Goal: Download file/media

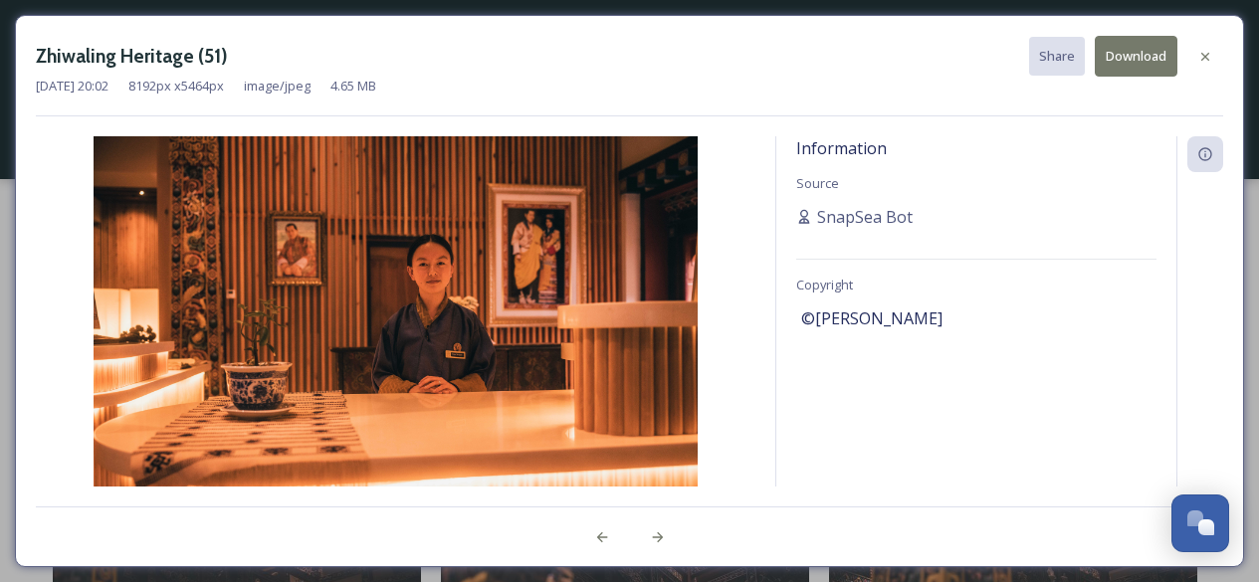
scroll to position [4975, 0]
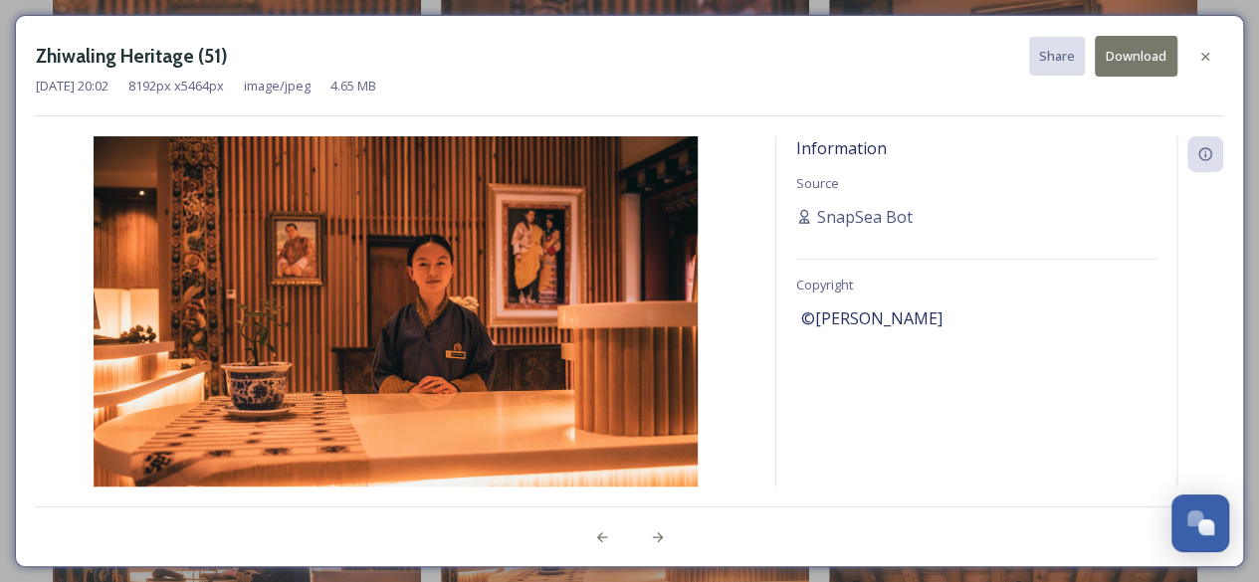
click at [1214, 46] on div at bounding box center [1205, 57] width 36 height 36
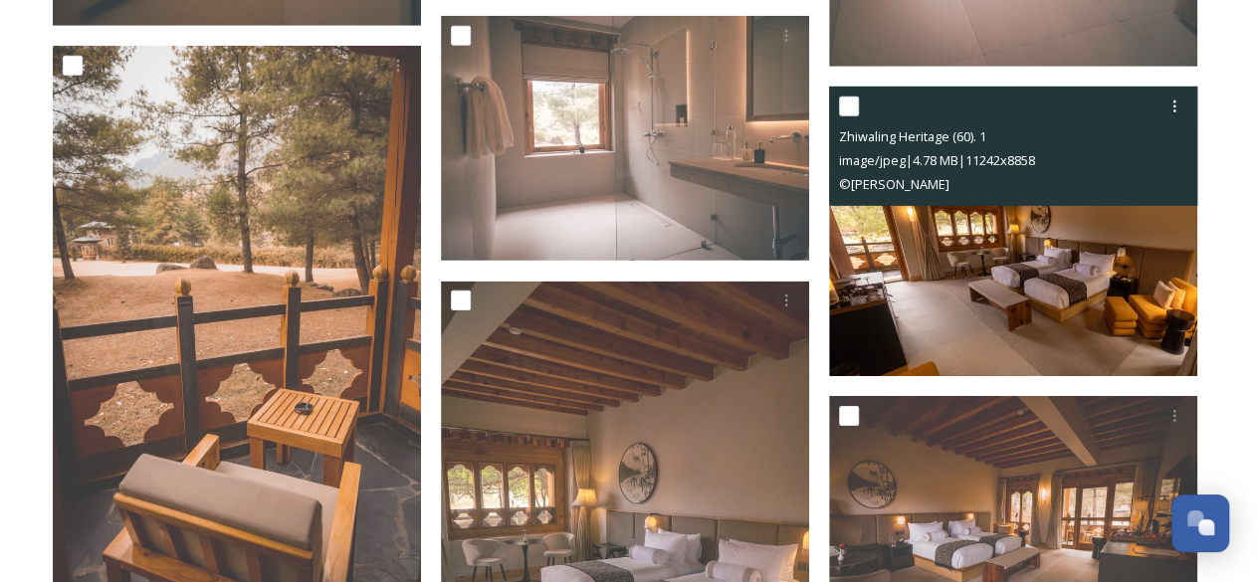
scroll to position [6766, 0]
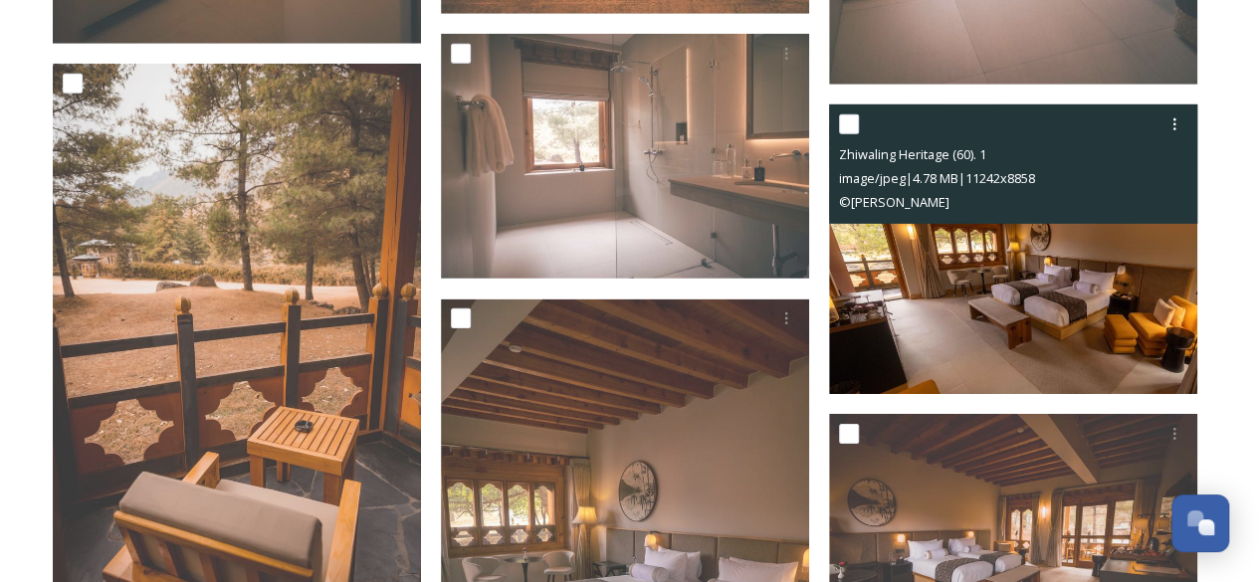
click at [1019, 298] on img at bounding box center [1013, 249] width 368 height 291
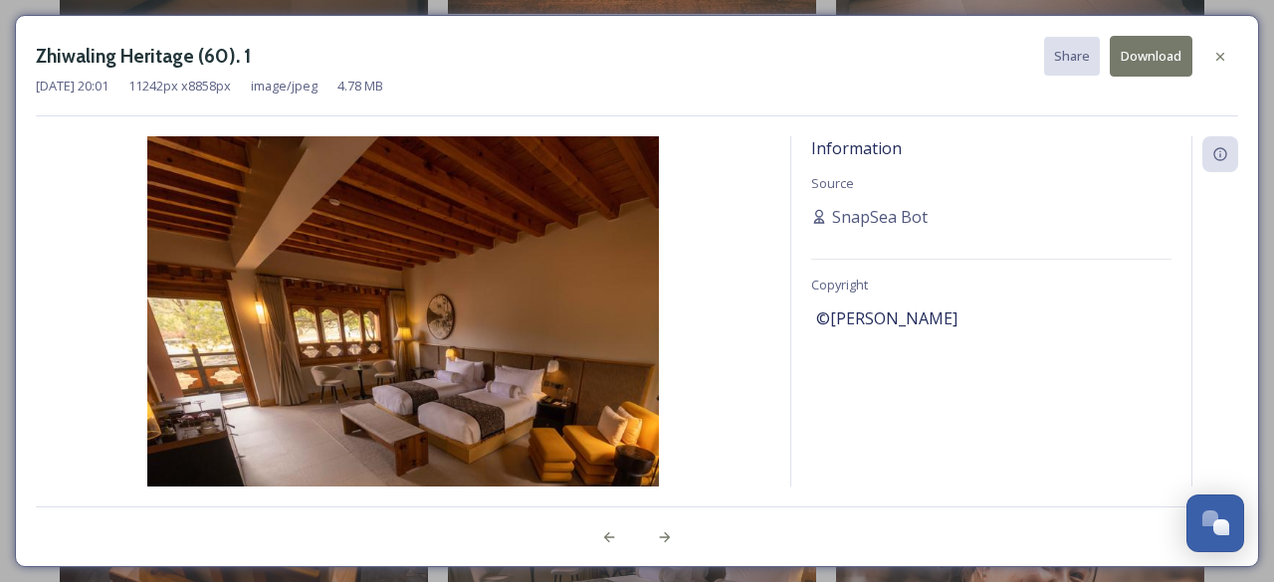
click at [1156, 53] on button "Download" at bounding box center [1151, 56] width 83 height 41
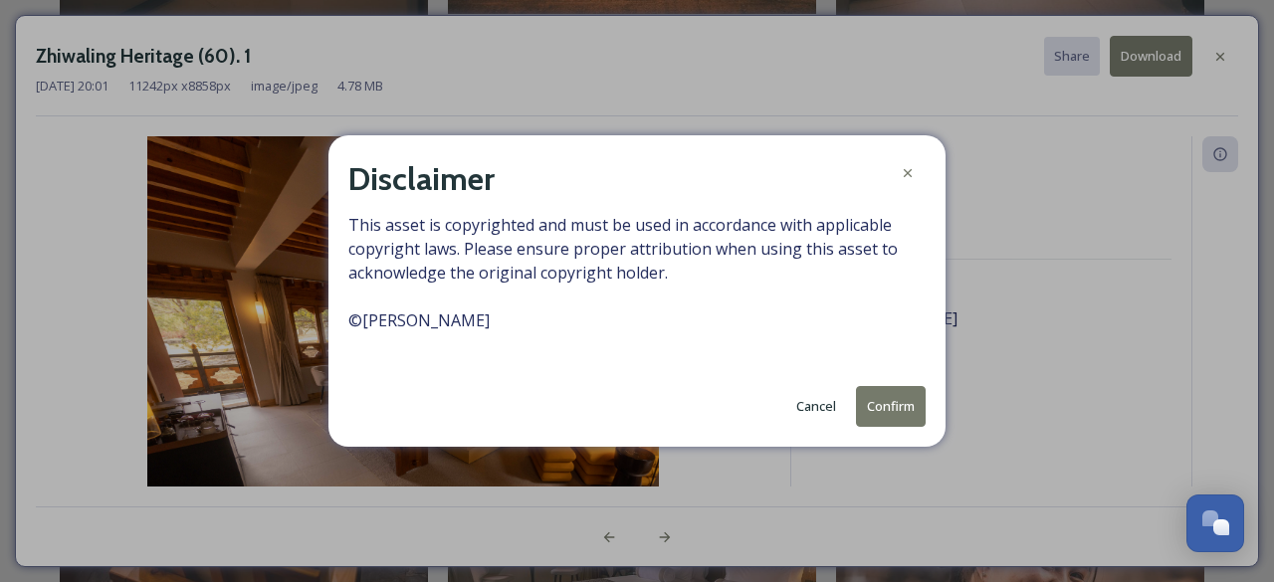
click at [874, 407] on button "Confirm" at bounding box center [891, 406] width 70 height 41
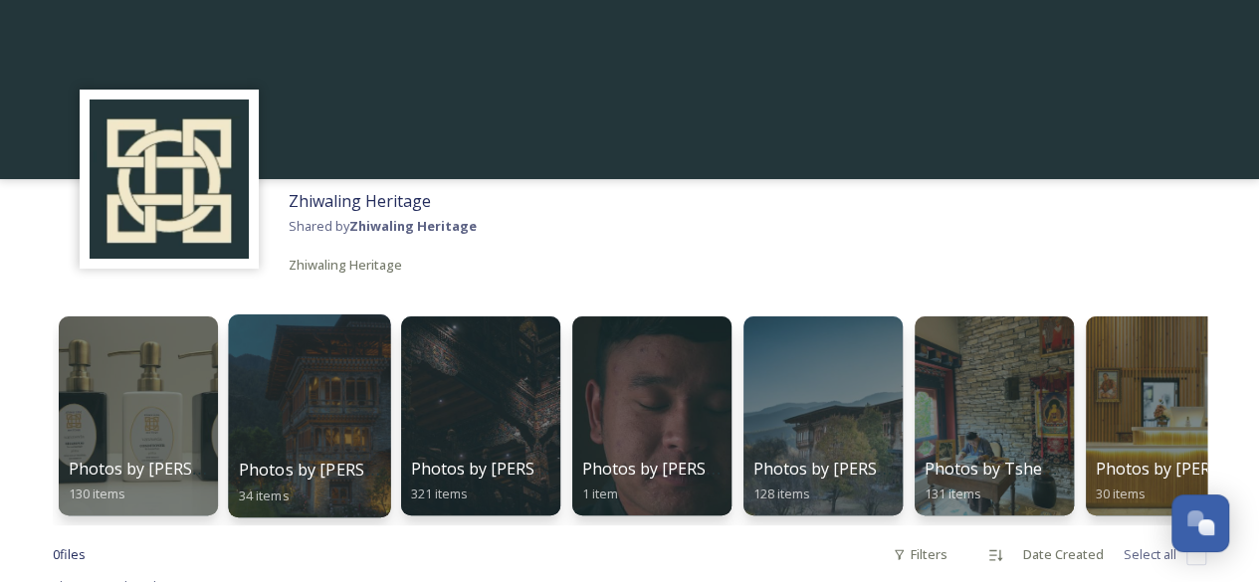
click at [328, 432] on div at bounding box center [309, 415] width 162 height 203
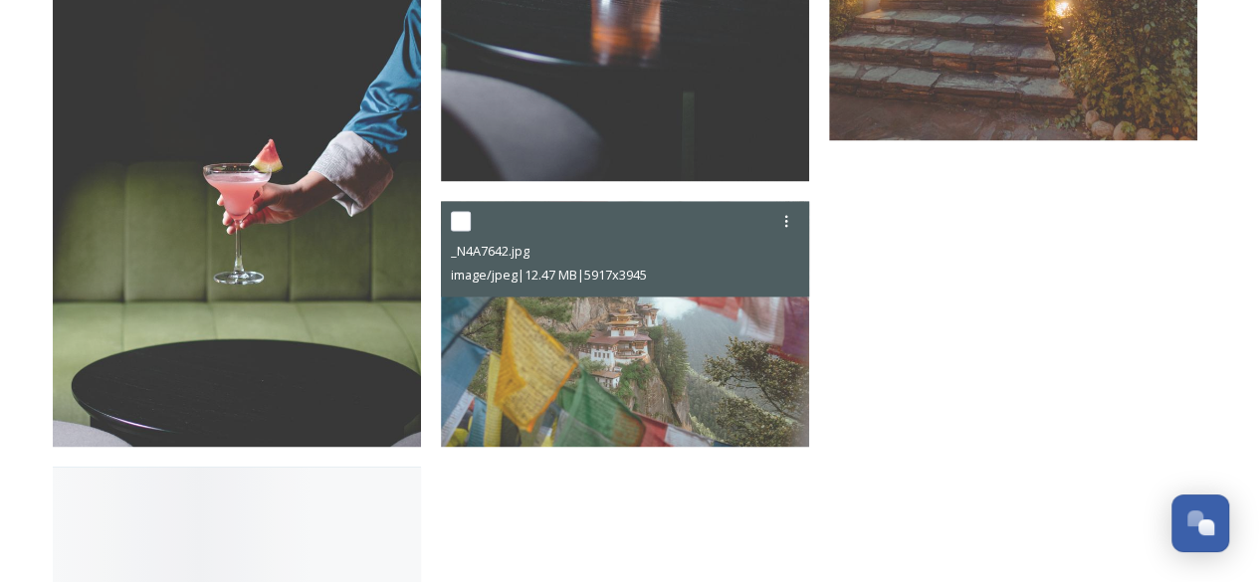
scroll to position [5275, 0]
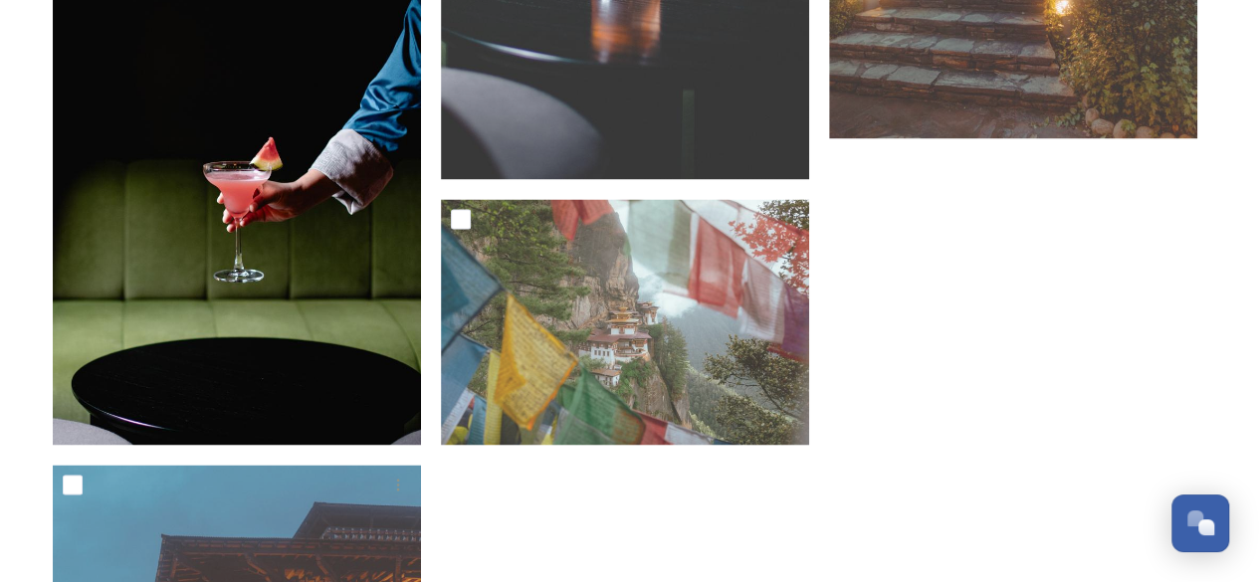
click at [291, 305] on img at bounding box center [237, 169] width 368 height 552
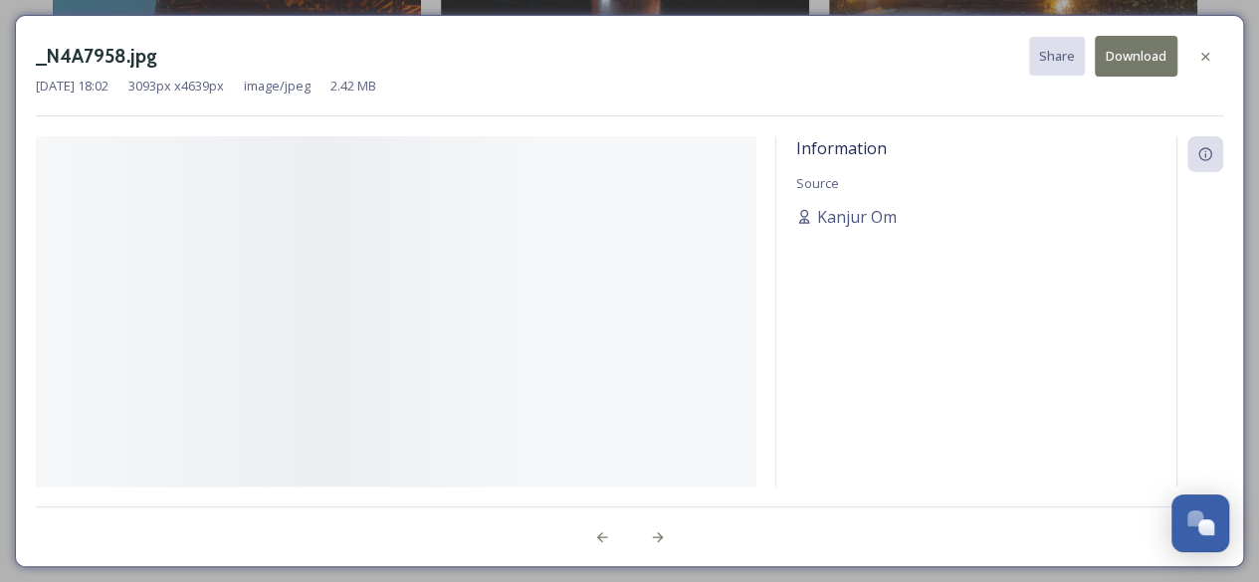
scroll to position [4702, 0]
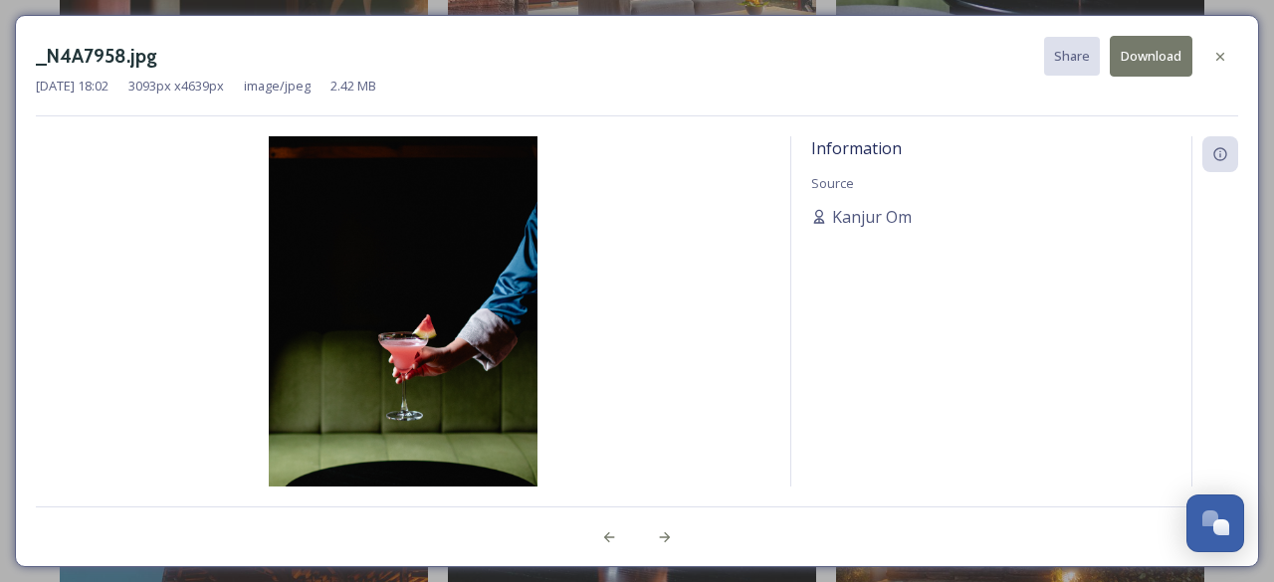
click at [1161, 57] on button "Download" at bounding box center [1151, 56] width 83 height 41
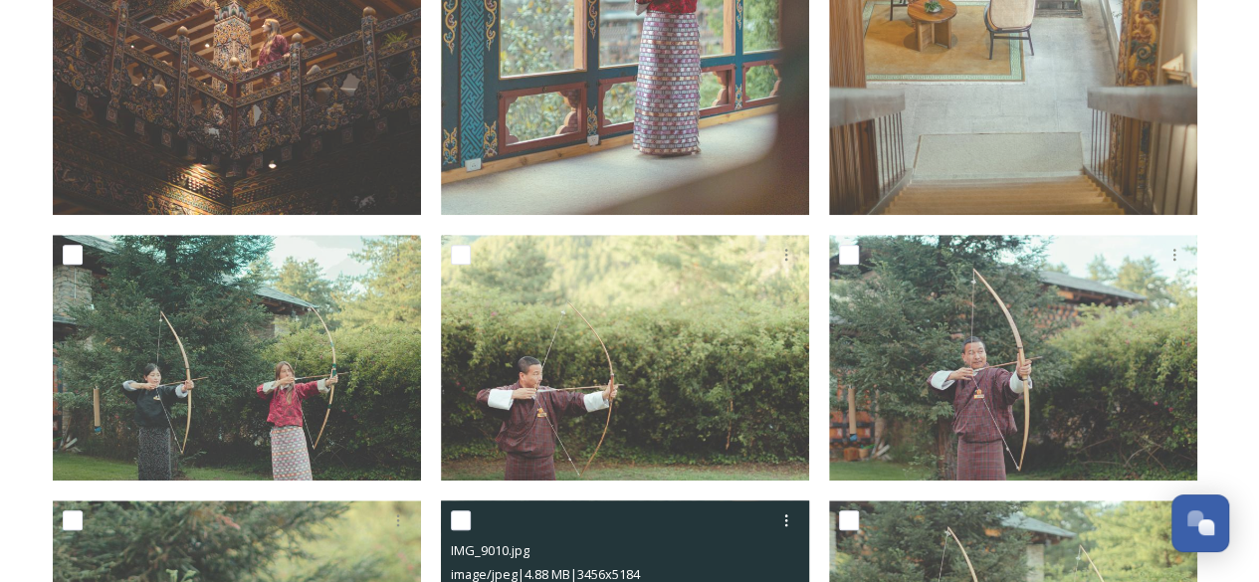
scroll to position [474, 0]
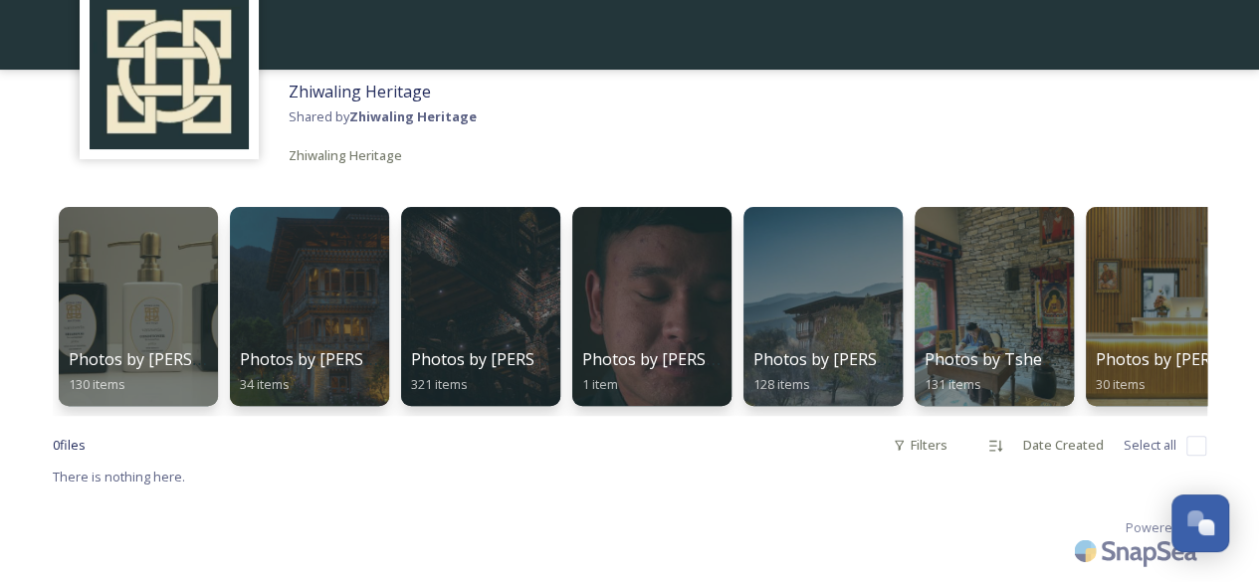
scroll to position [135, 0]
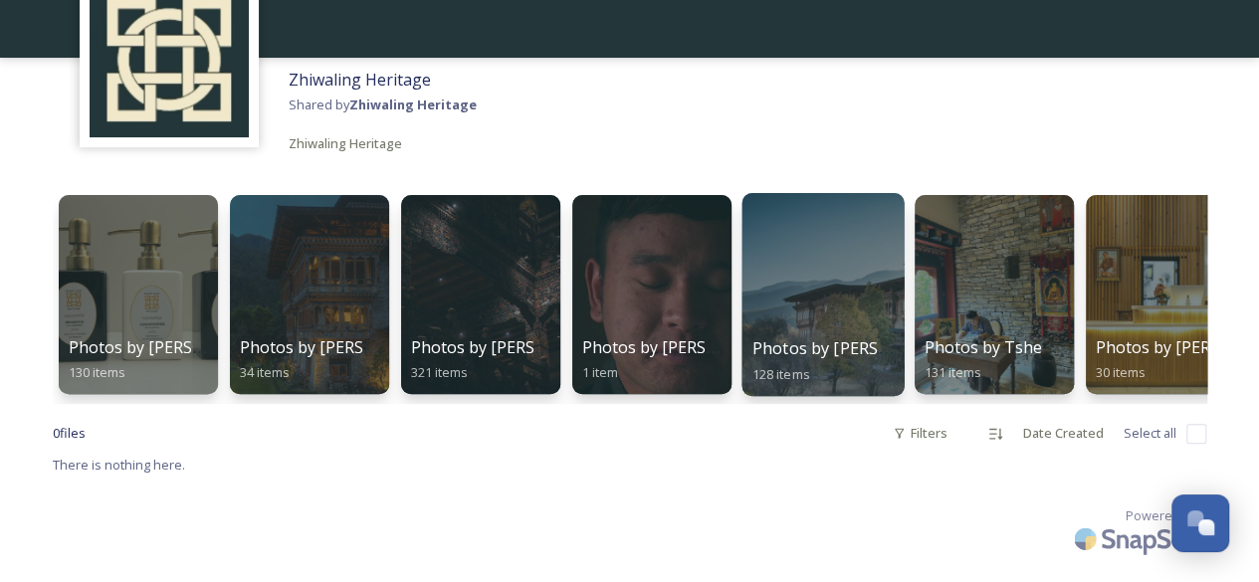
click at [837, 280] on div at bounding box center [822, 294] width 162 height 203
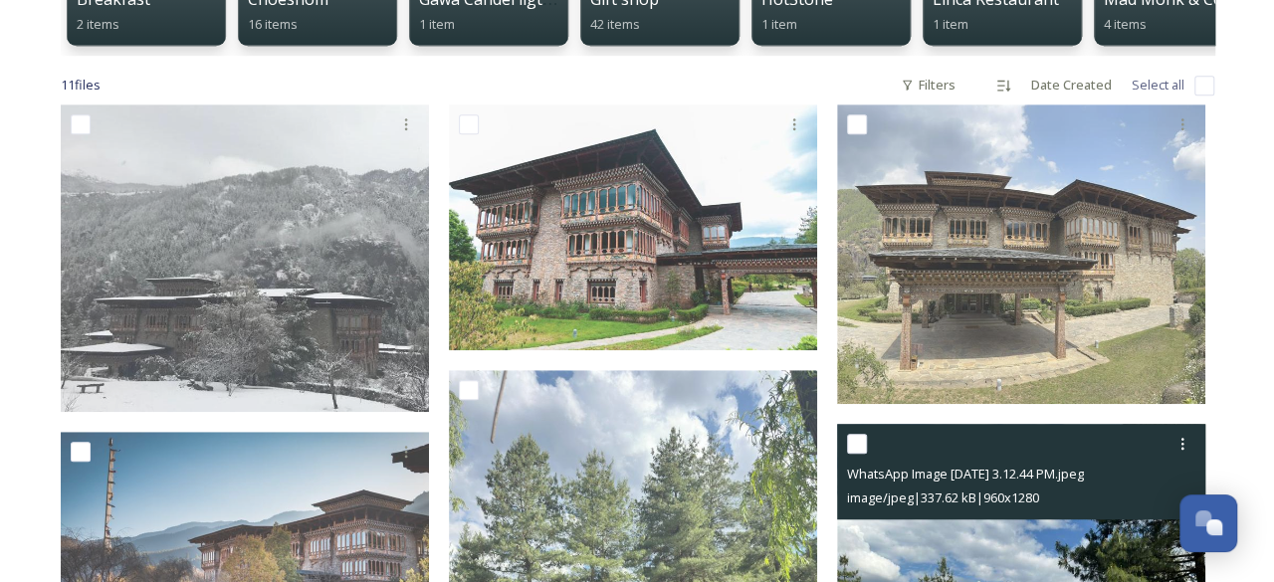
scroll to position [460, 0]
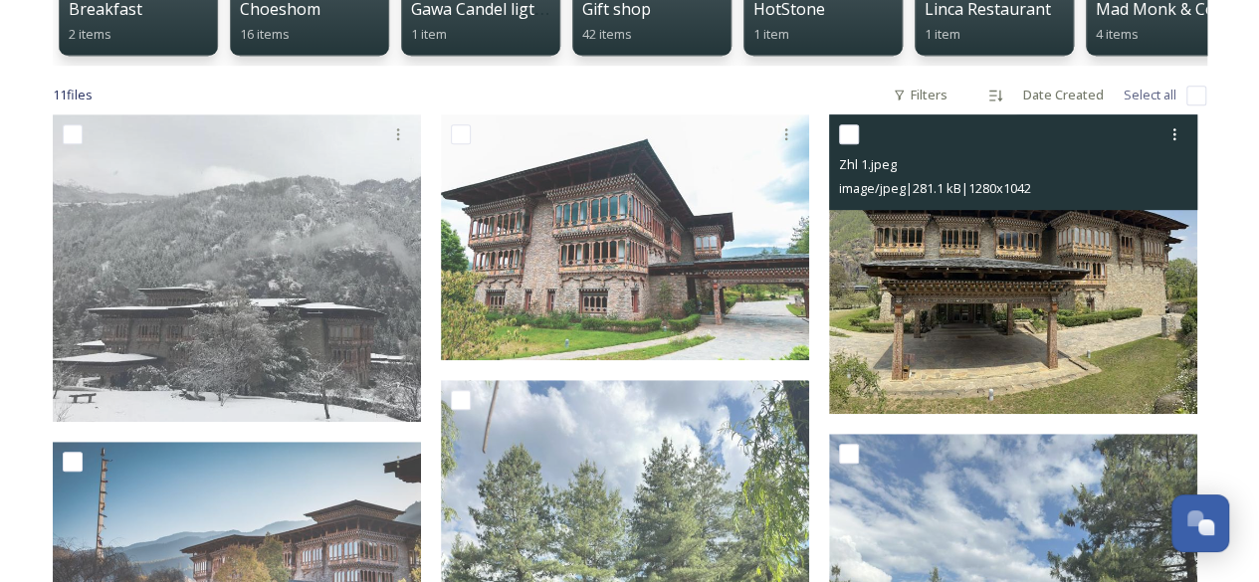
click at [985, 344] on img at bounding box center [1013, 264] width 368 height 300
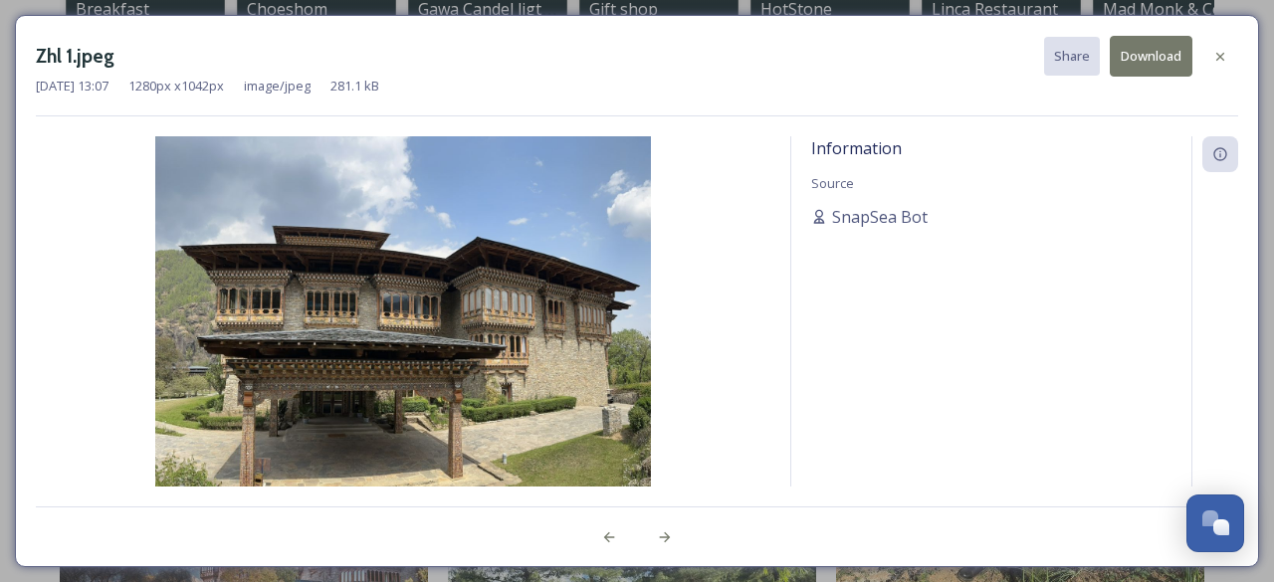
click at [1131, 57] on button "Download" at bounding box center [1151, 56] width 83 height 41
